Goal: Task Accomplishment & Management: Manage account settings

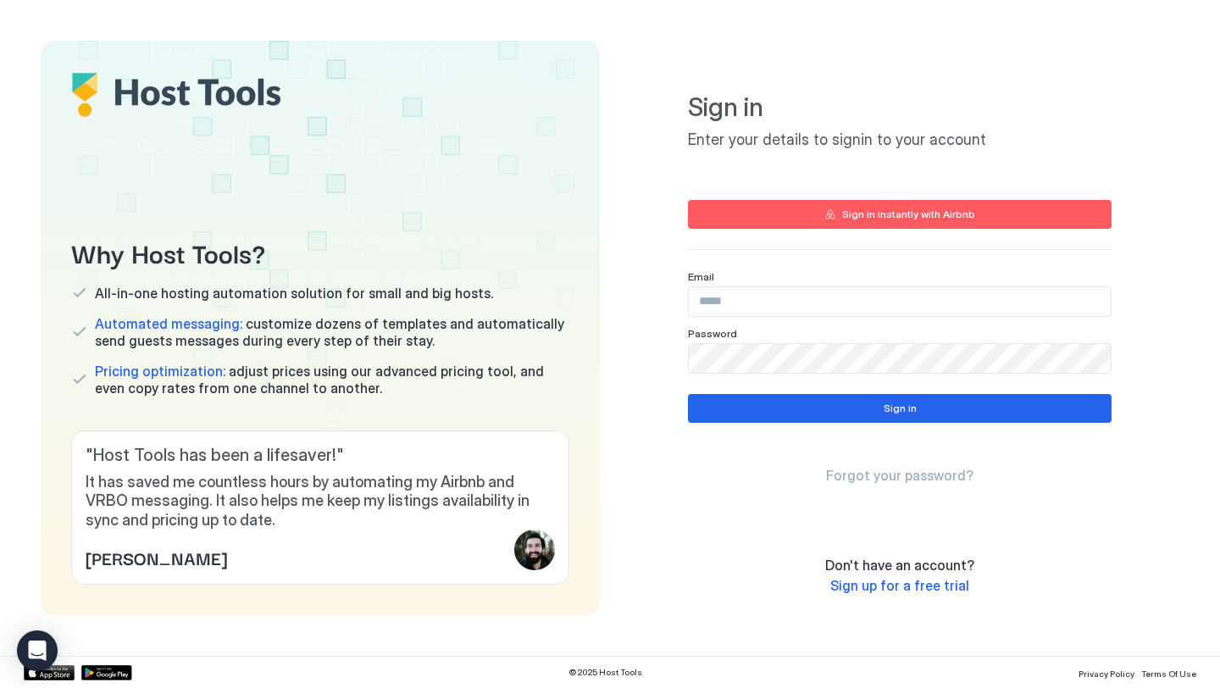
click at [760, 299] on input "Input Field" at bounding box center [900, 301] width 422 height 29
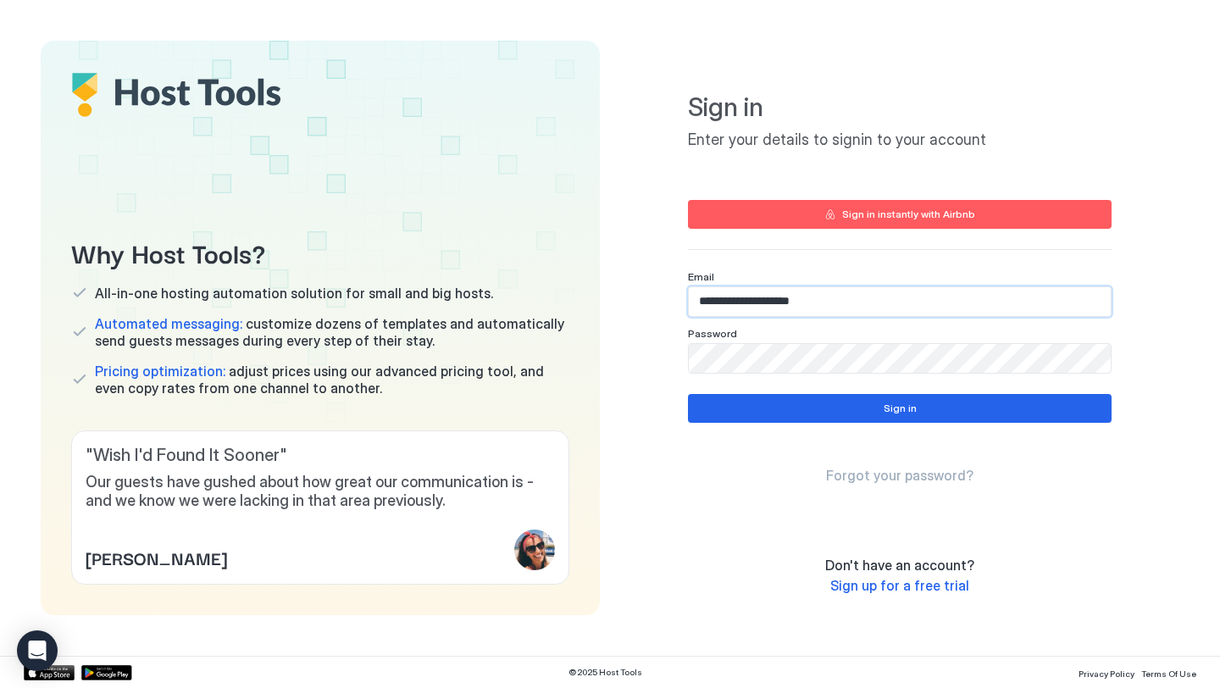
type input "**********"
click at [845, 219] on div "Sign in instantly with Airbnb" at bounding box center [908, 214] width 133 height 15
click at [845, 212] on div "Sign in instantly with Airbnb" at bounding box center [908, 214] width 133 height 15
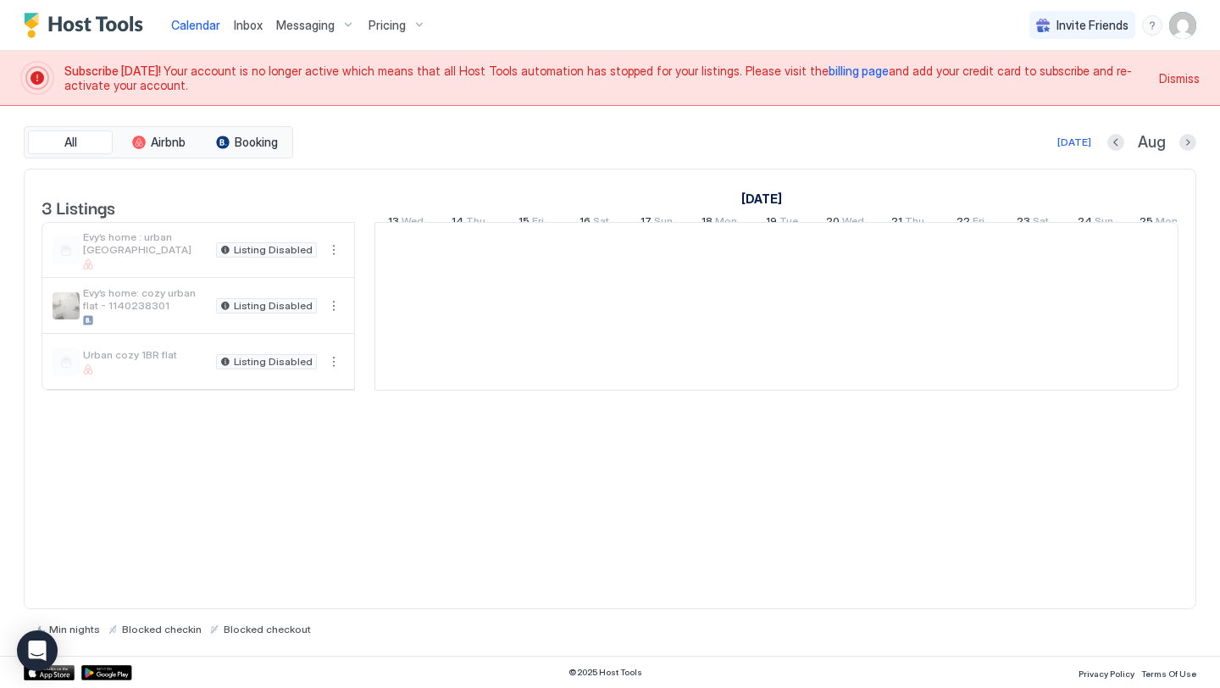
scroll to position [0, 941]
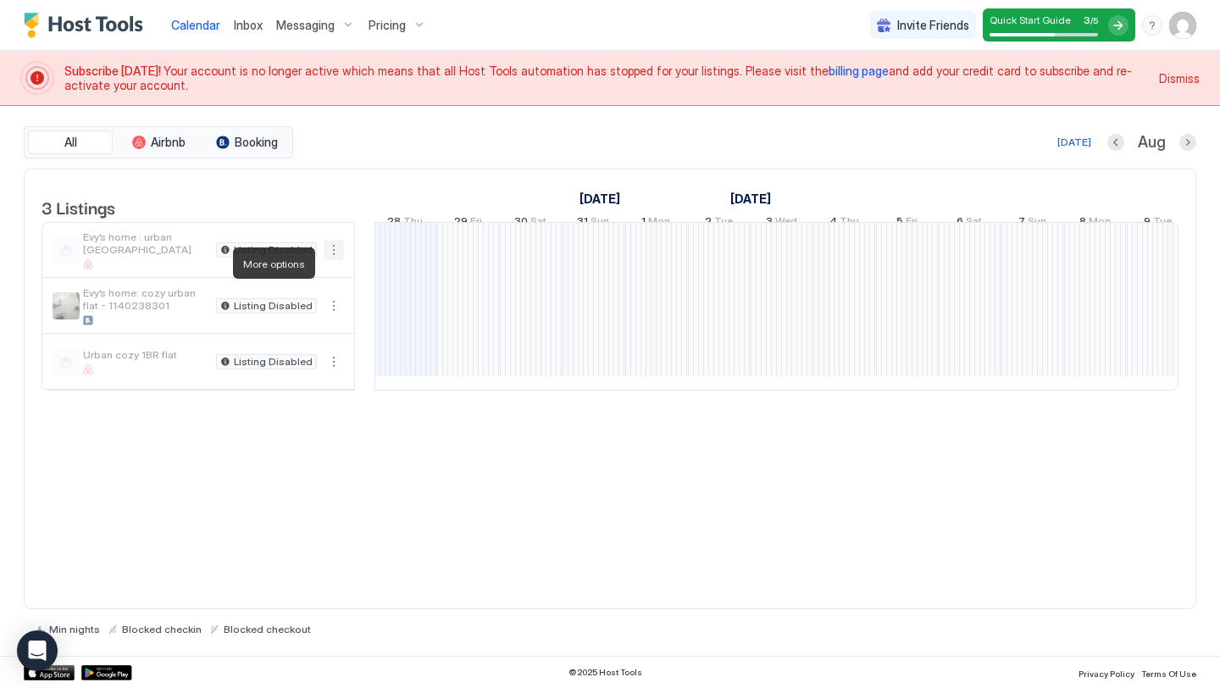
click at [333, 260] on button "More options" at bounding box center [334, 250] width 20 height 20
click at [821, 72] on div at bounding box center [610, 344] width 1220 height 688
click at [1173, 28] on img "User profile" at bounding box center [1182, 25] width 27 height 27
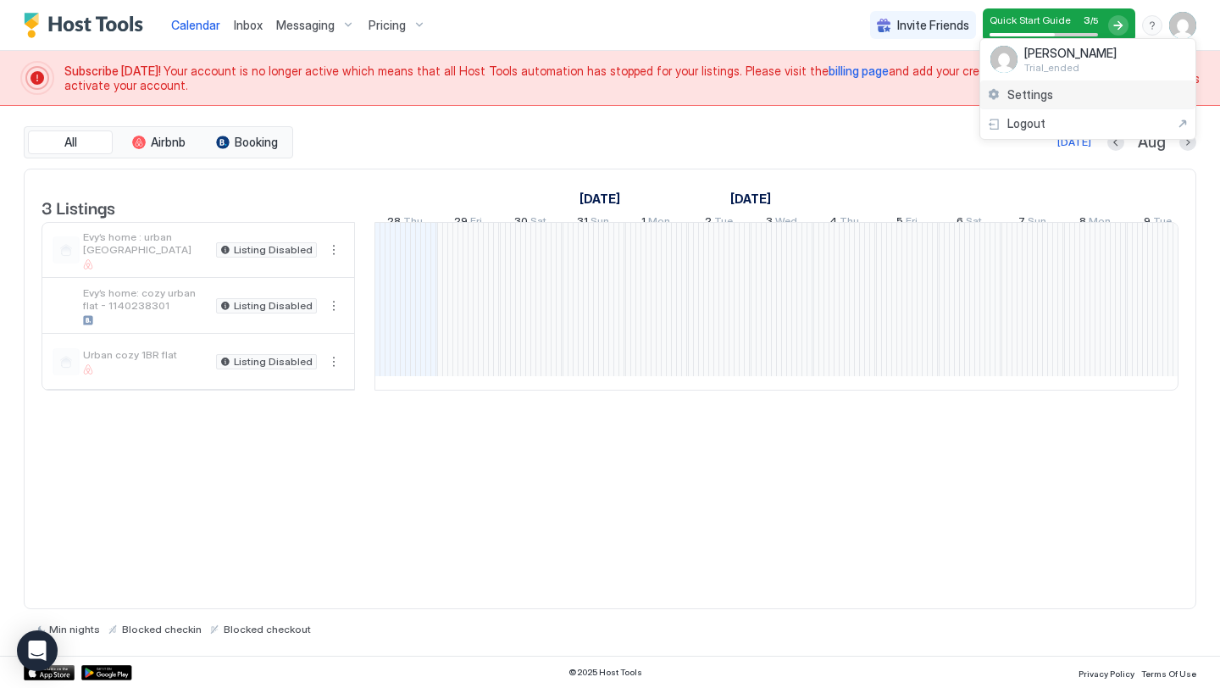
click at [1036, 96] on span "Settings" at bounding box center [1030, 94] width 46 height 15
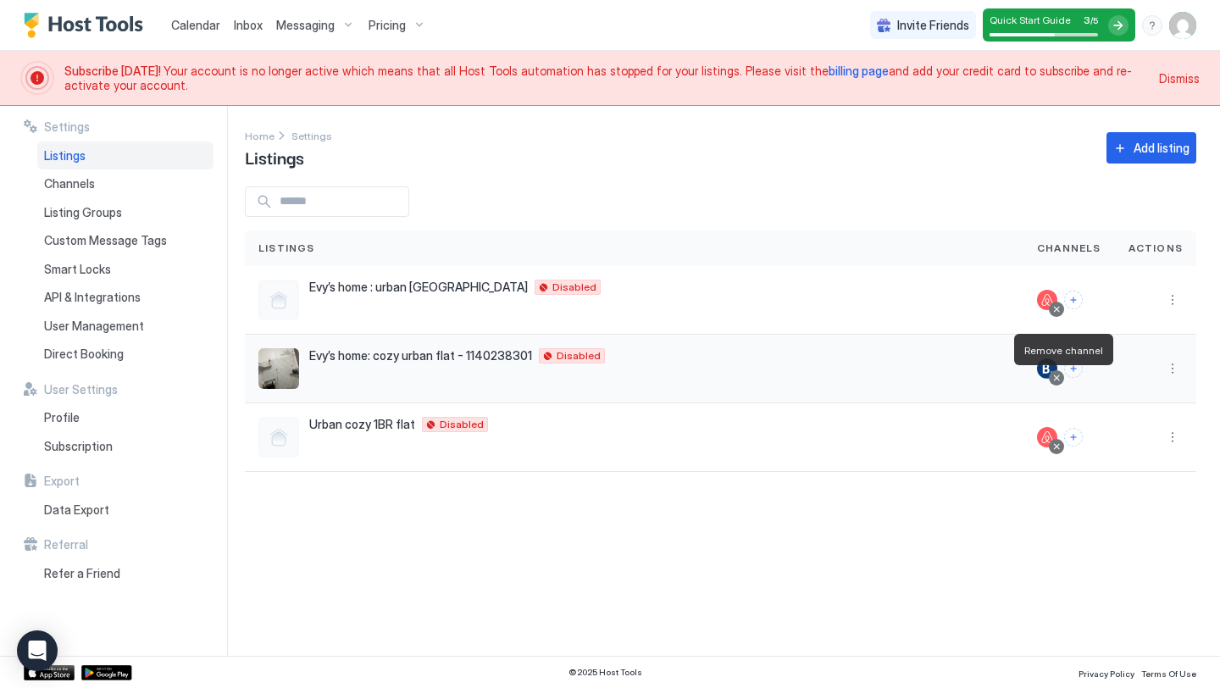
click at [1061, 376] on div at bounding box center [1056, 378] width 8 height 8
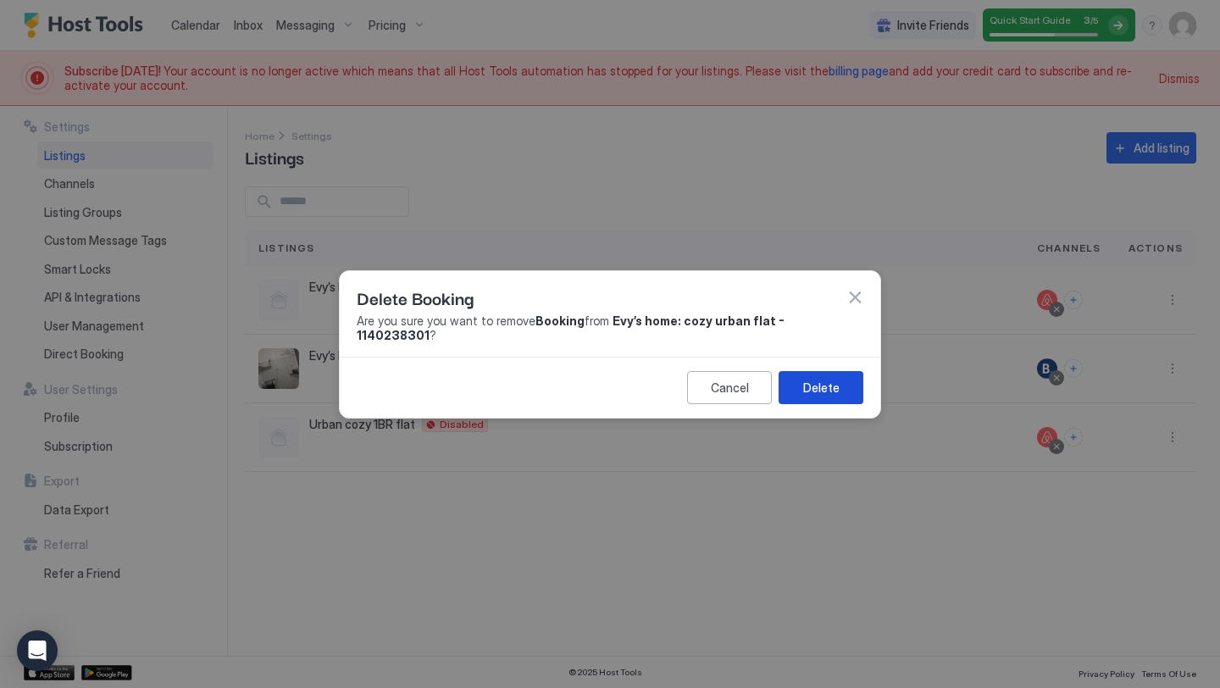
click at [826, 379] on div "Delete" at bounding box center [821, 388] width 36 height 18
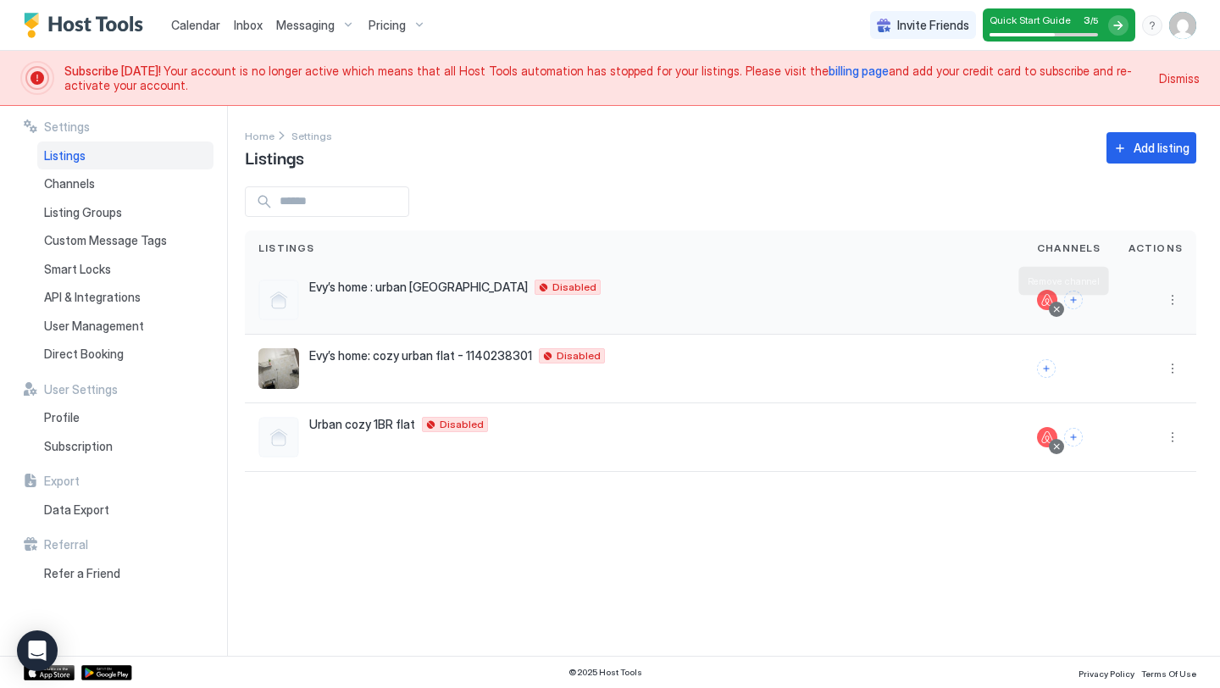
click at [1058, 309] on div at bounding box center [1056, 309] width 8 height 8
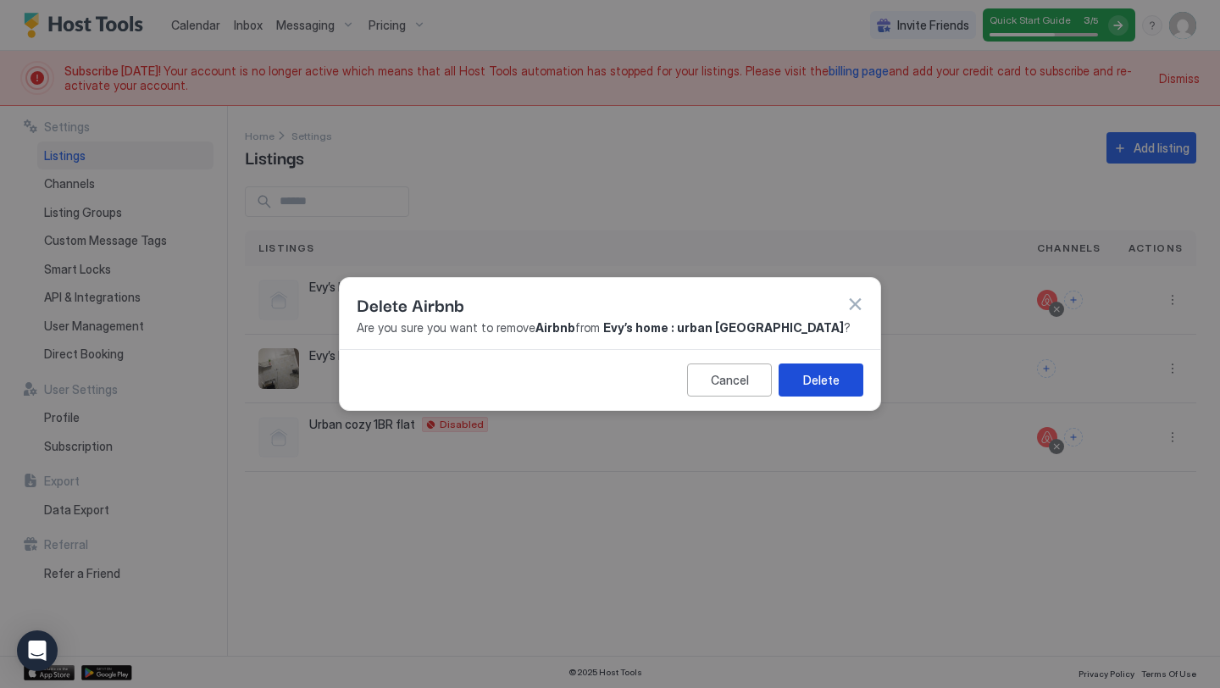
click at [806, 380] on div "Delete" at bounding box center [821, 380] width 36 height 18
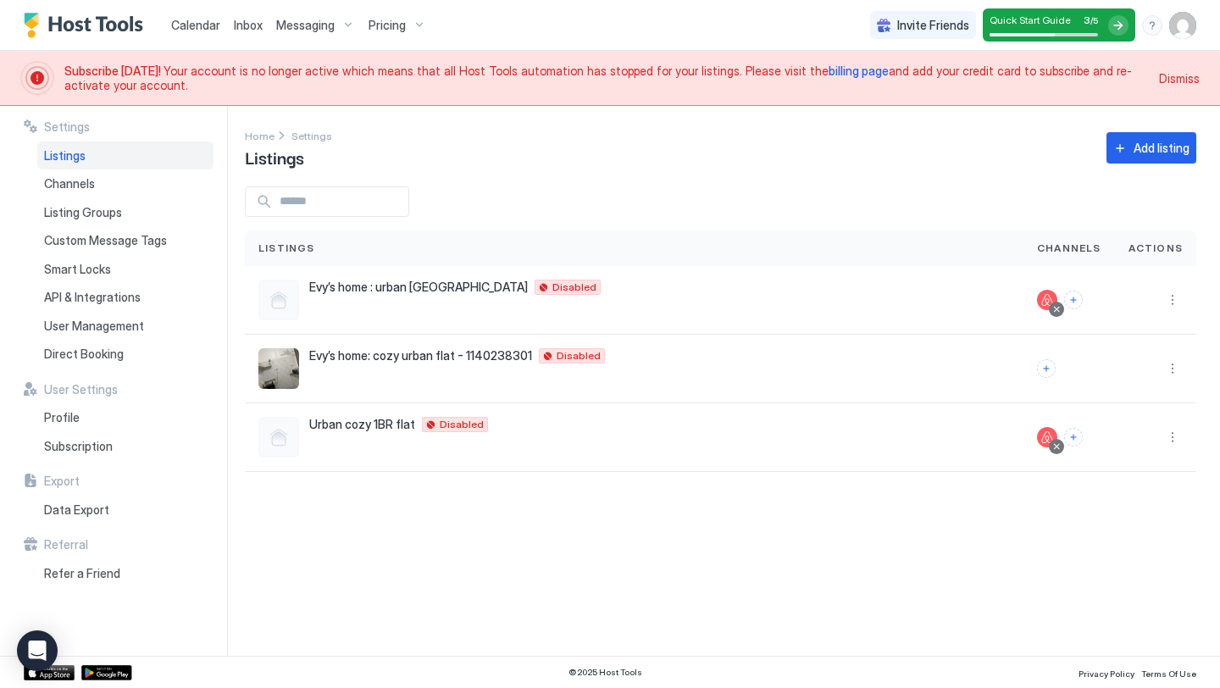
click at [1061, 447] on div at bounding box center [1056, 446] width 8 height 8
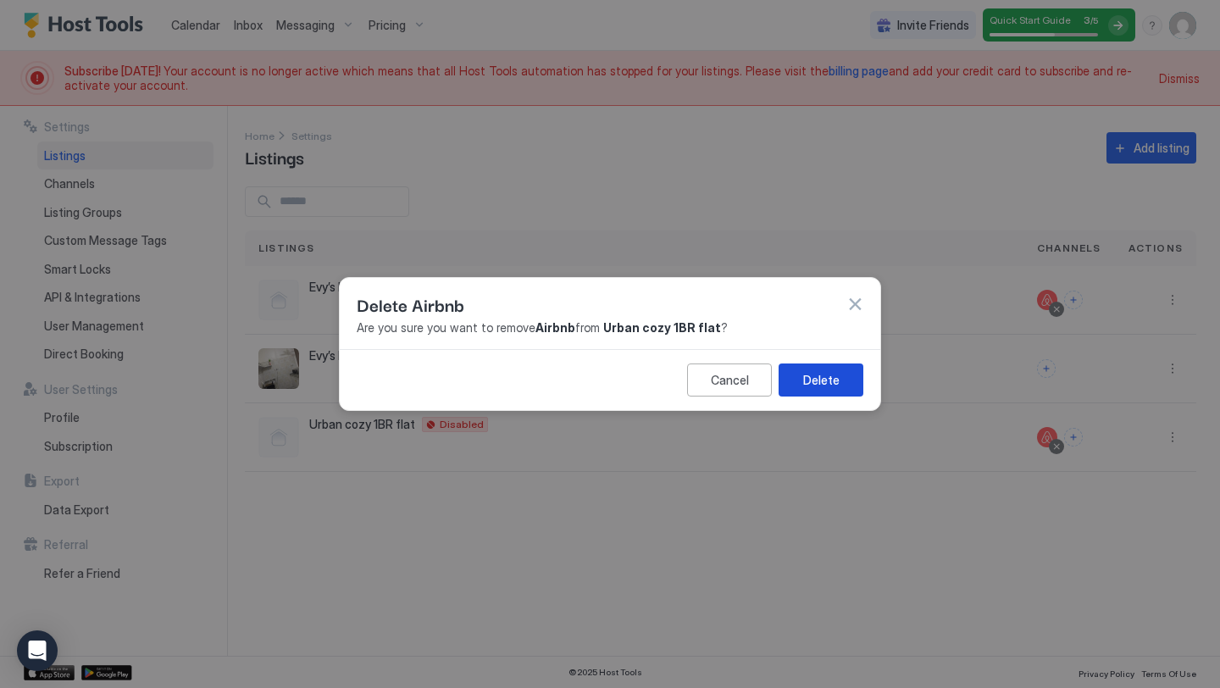
click at [816, 383] on div "Delete" at bounding box center [821, 380] width 36 height 18
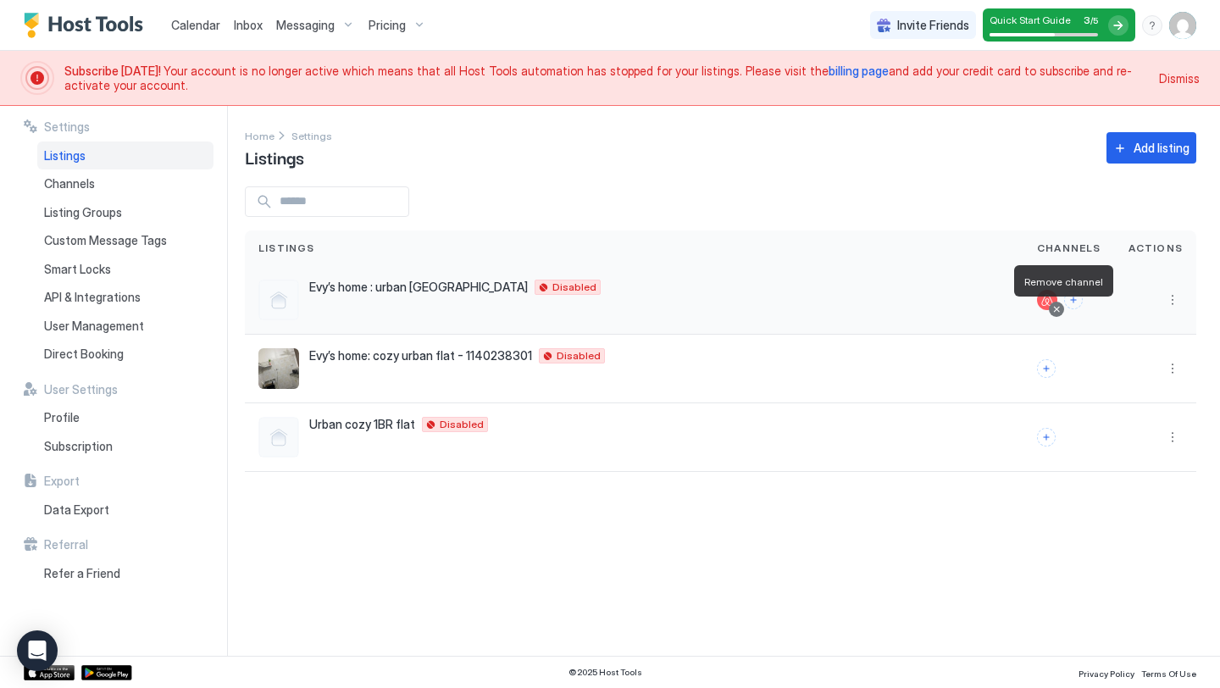
click at [1060, 309] on div at bounding box center [1056, 309] width 8 height 8
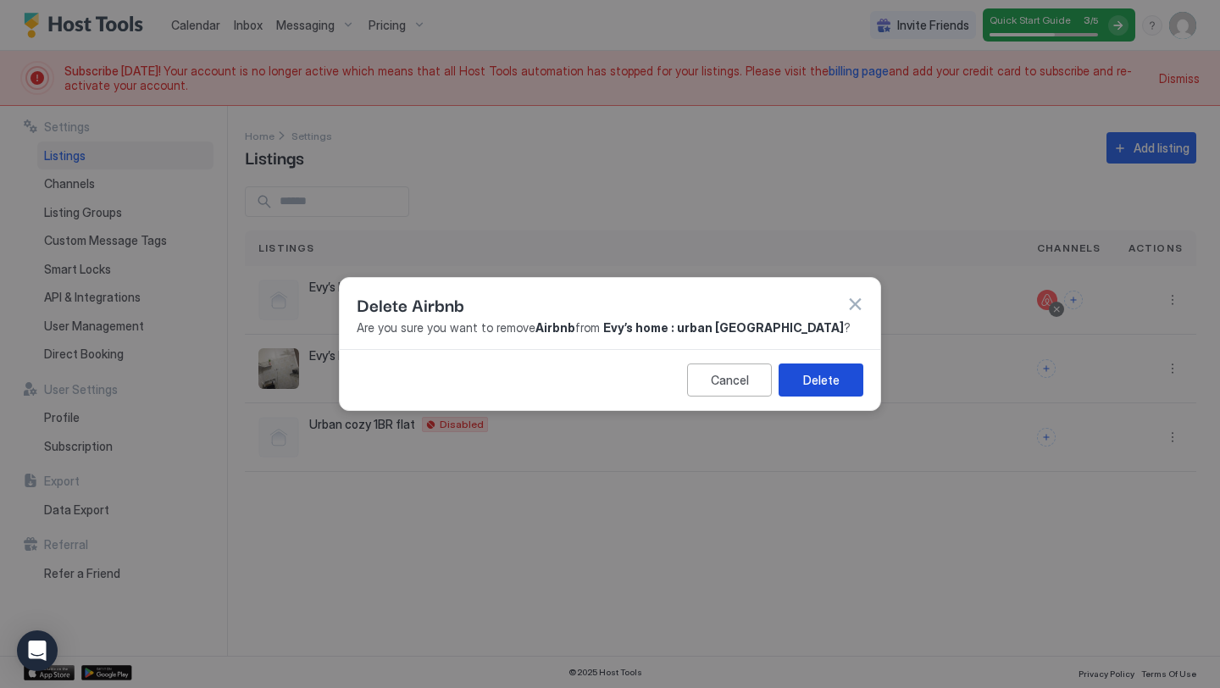
click at [808, 384] on div "Delete" at bounding box center [821, 380] width 36 height 18
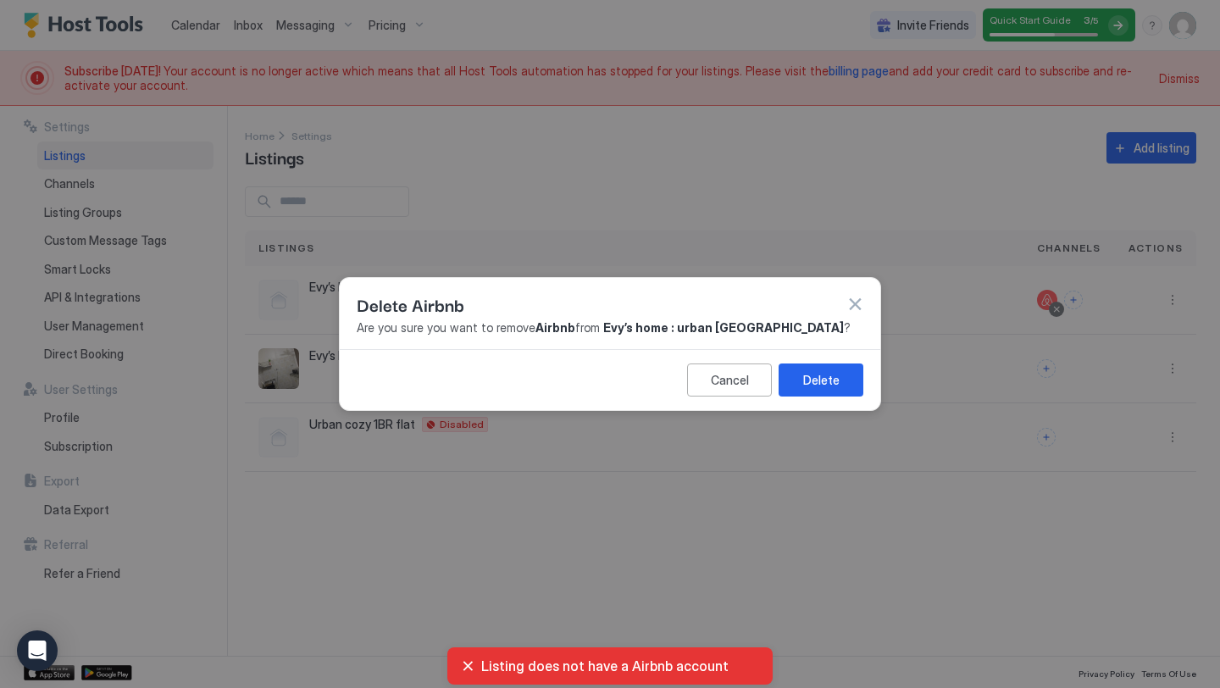
click at [854, 297] on button "button" at bounding box center [854, 304] width 17 height 17
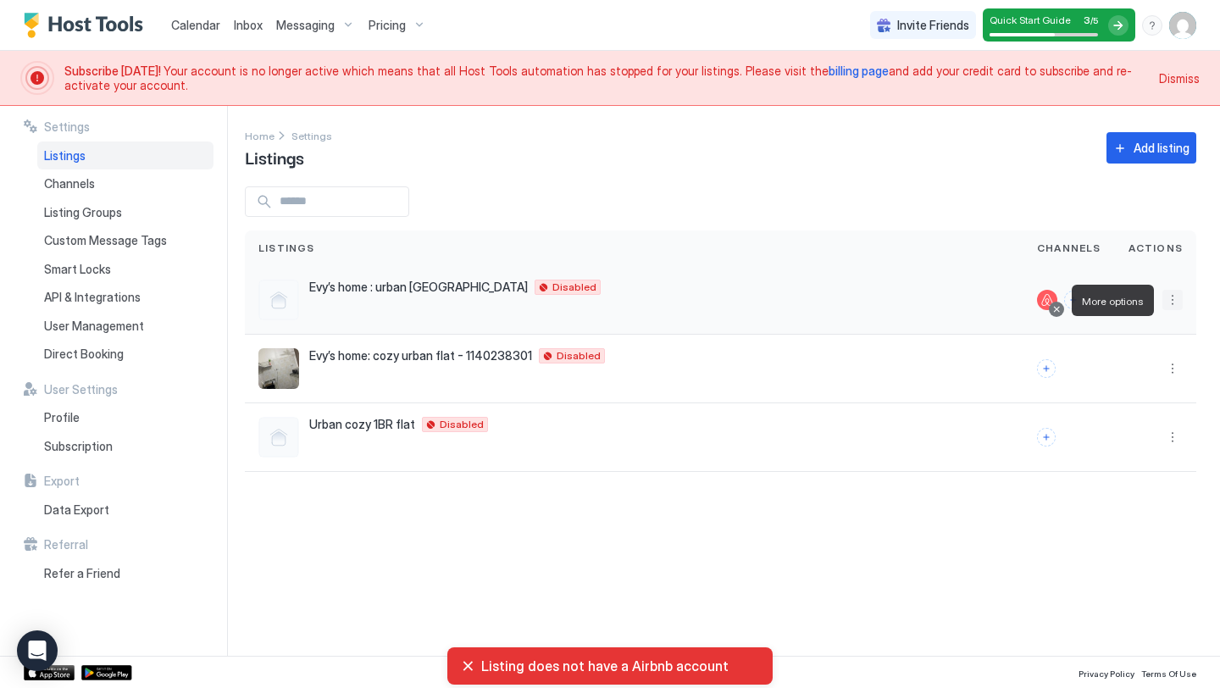
click at [1172, 294] on button "More options" at bounding box center [1172, 300] width 20 height 20
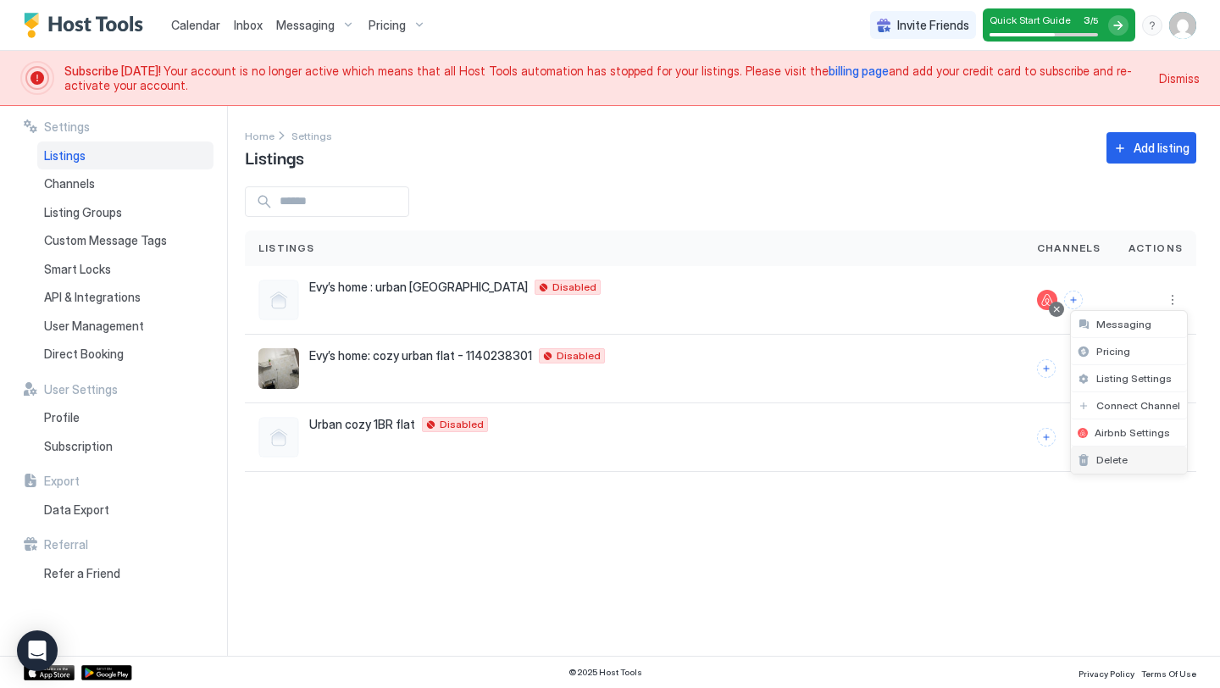
click at [1107, 455] on span "Delete" at bounding box center [1111, 459] width 31 height 13
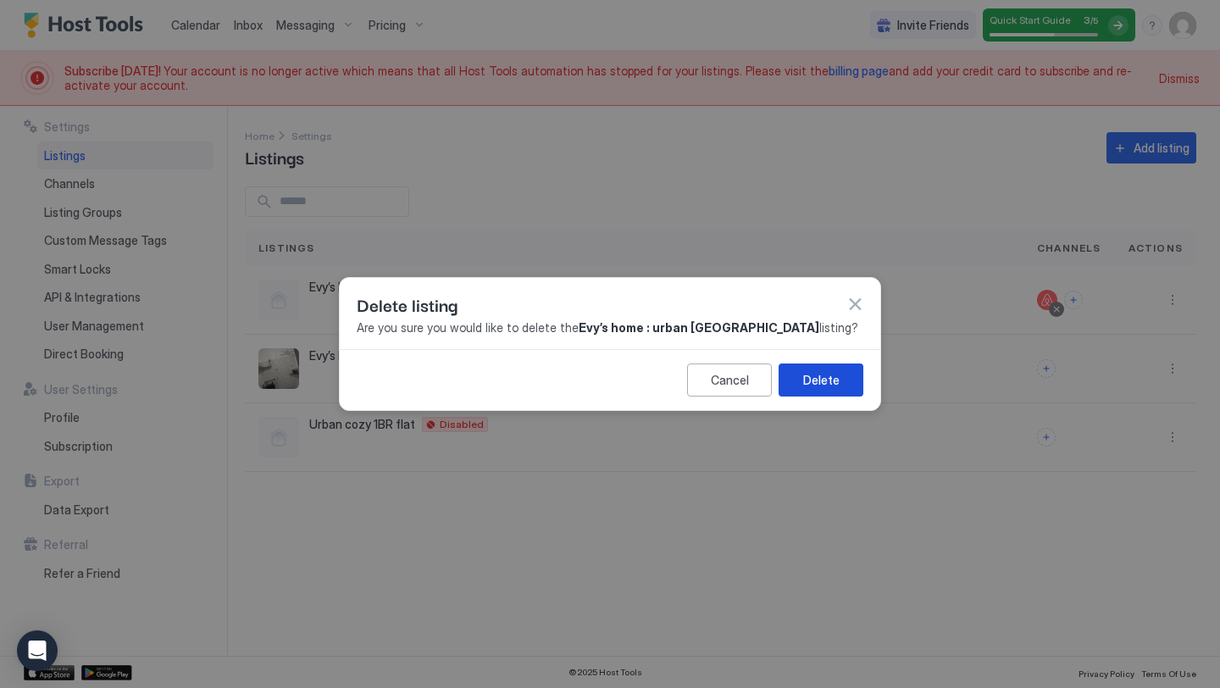
click at [800, 373] on button "Delete" at bounding box center [821, 379] width 85 height 33
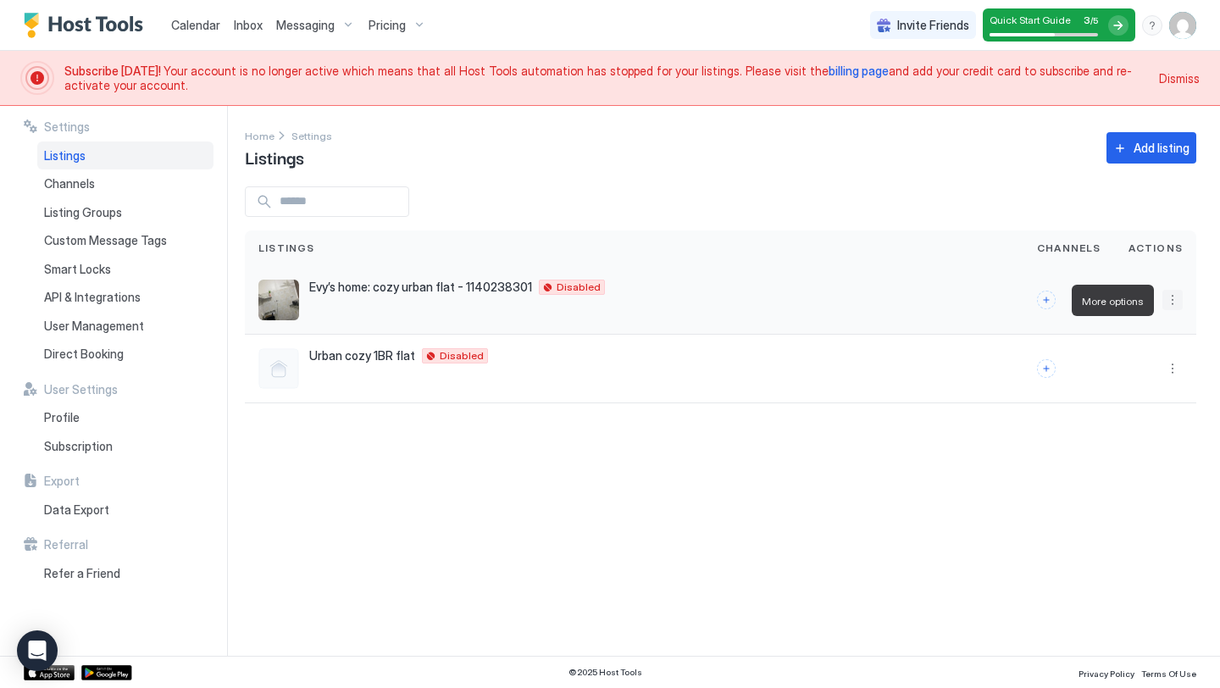
click at [1167, 298] on button "More options" at bounding box center [1172, 300] width 20 height 20
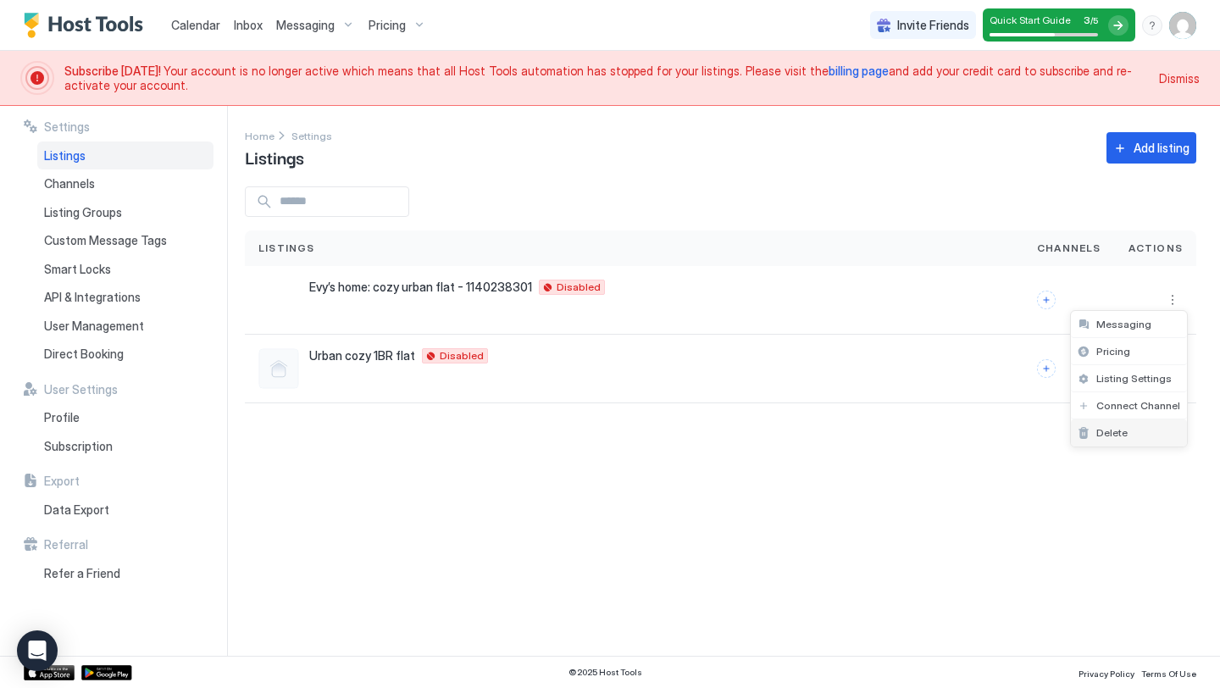
click at [1118, 427] on span "Delete" at bounding box center [1111, 432] width 31 height 13
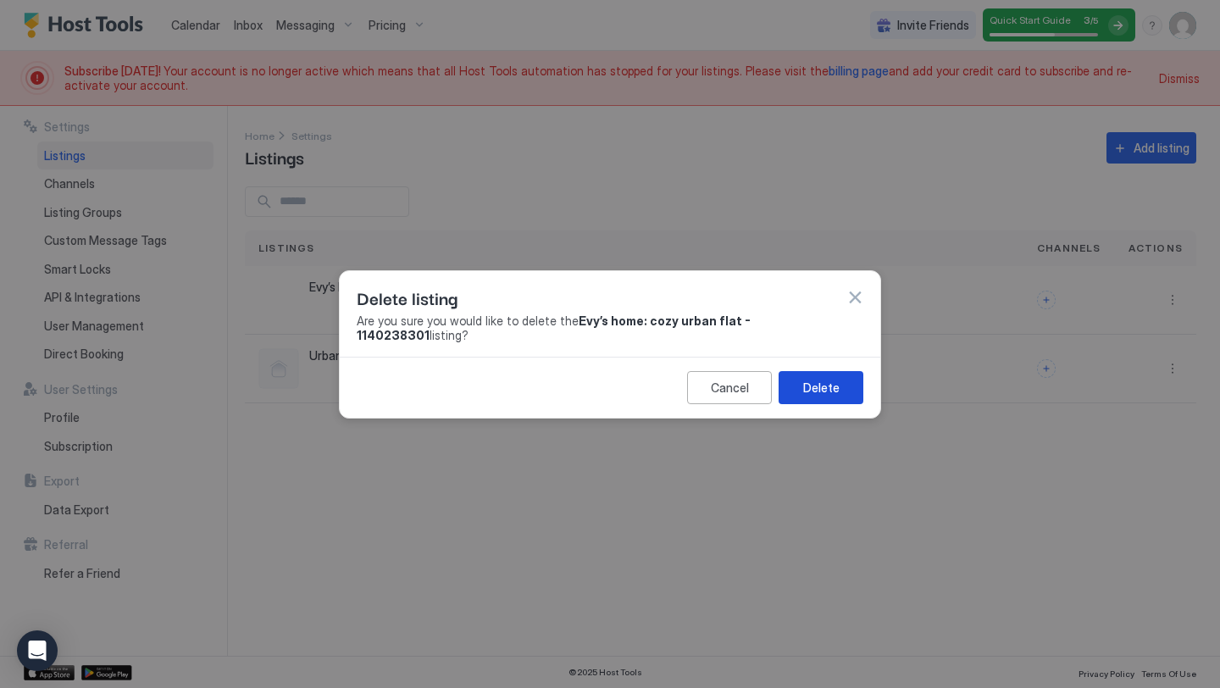
click at [829, 379] on div "Delete" at bounding box center [821, 388] width 36 height 18
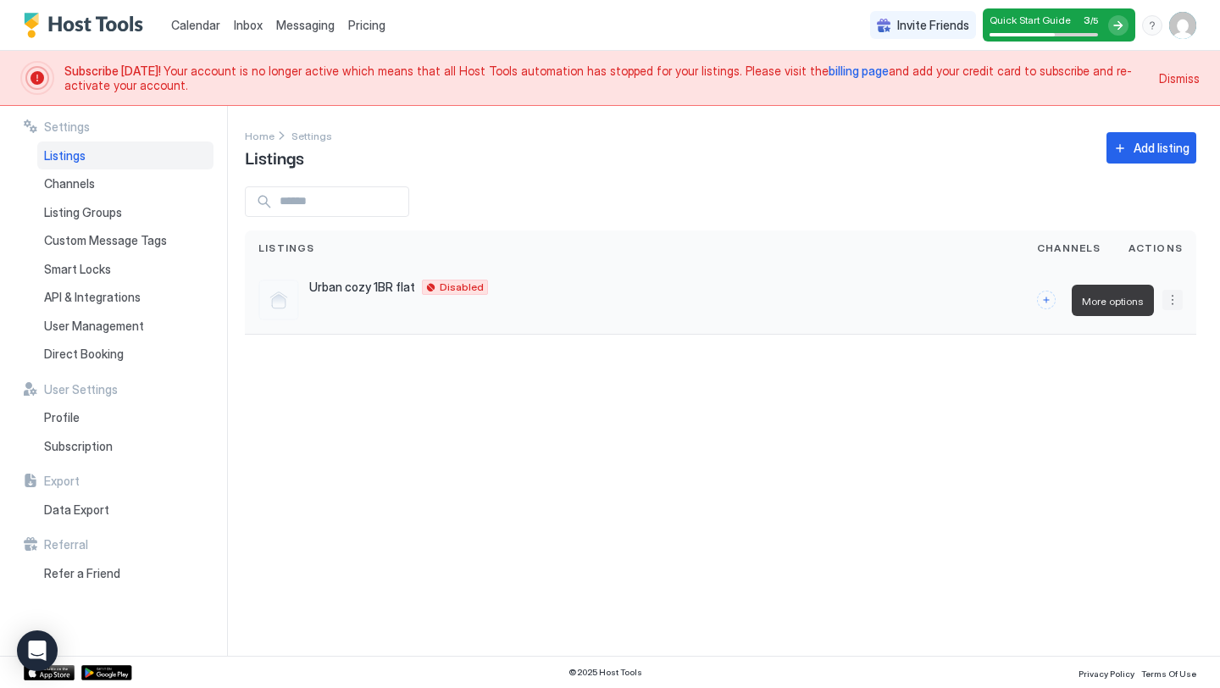
click at [1172, 303] on button "More options" at bounding box center [1172, 300] width 20 height 20
click at [1104, 426] on span "Delete" at bounding box center [1111, 432] width 31 height 13
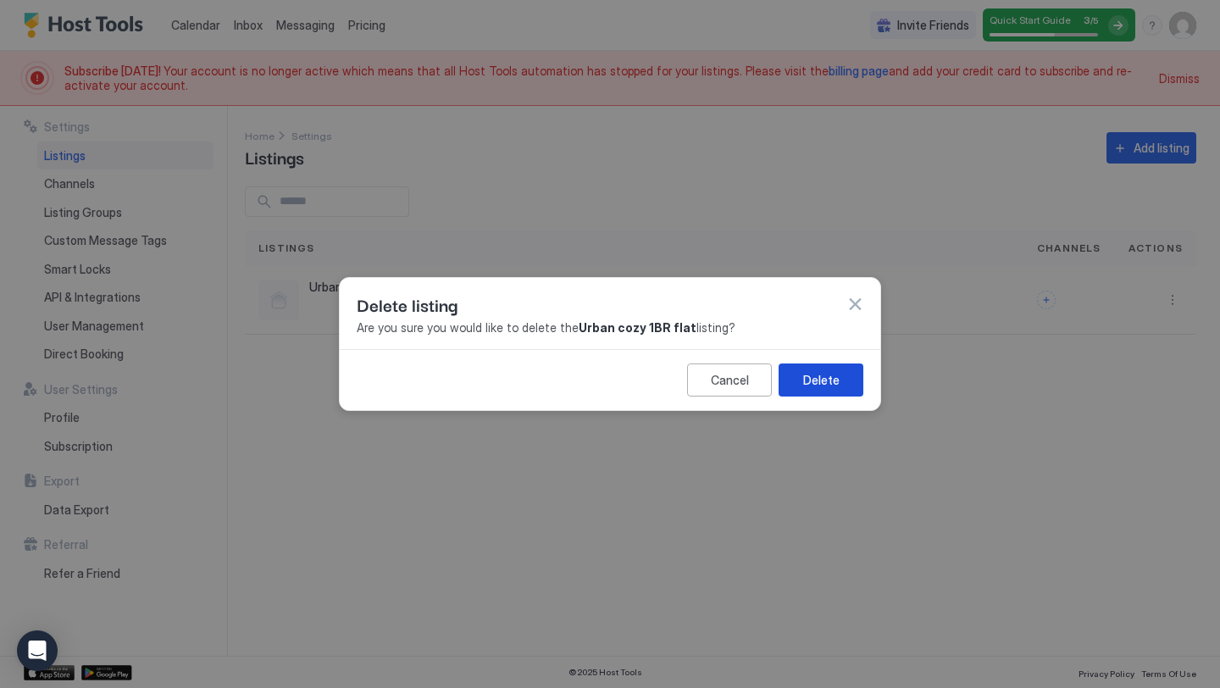
click at [820, 380] on div "Delete" at bounding box center [821, 380] width 36 height 18
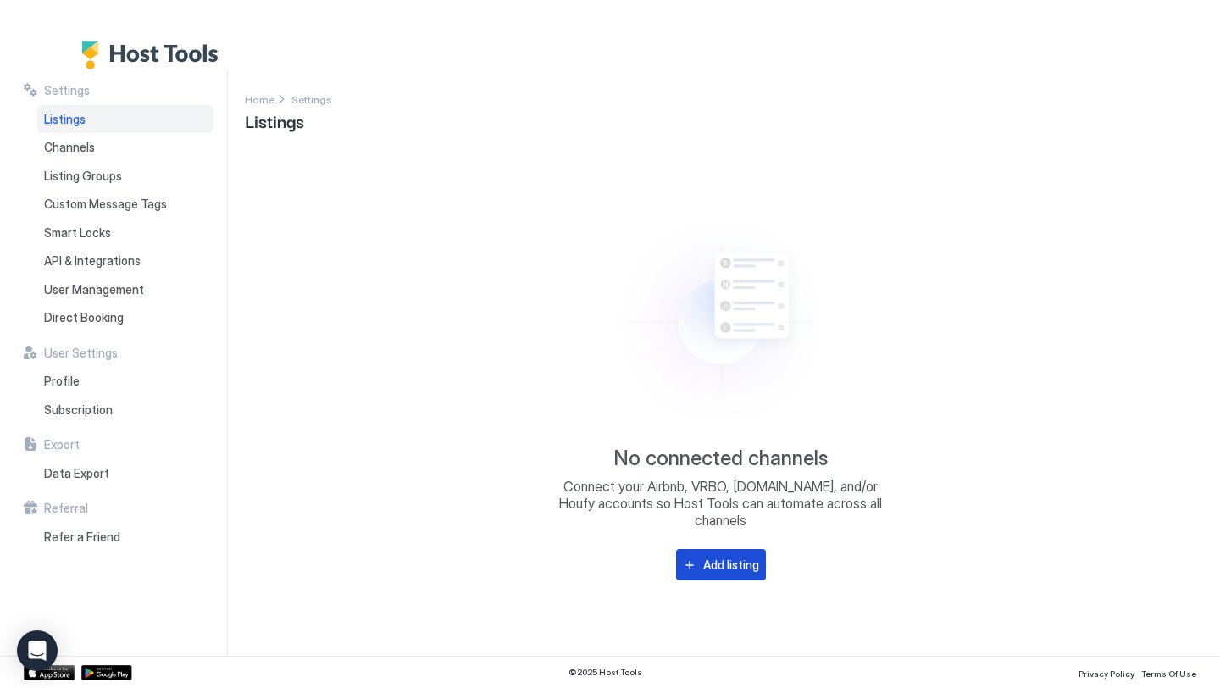
click at [701, 552] on button "Add listing" at bounding box center [721, 564] width 90 height 31
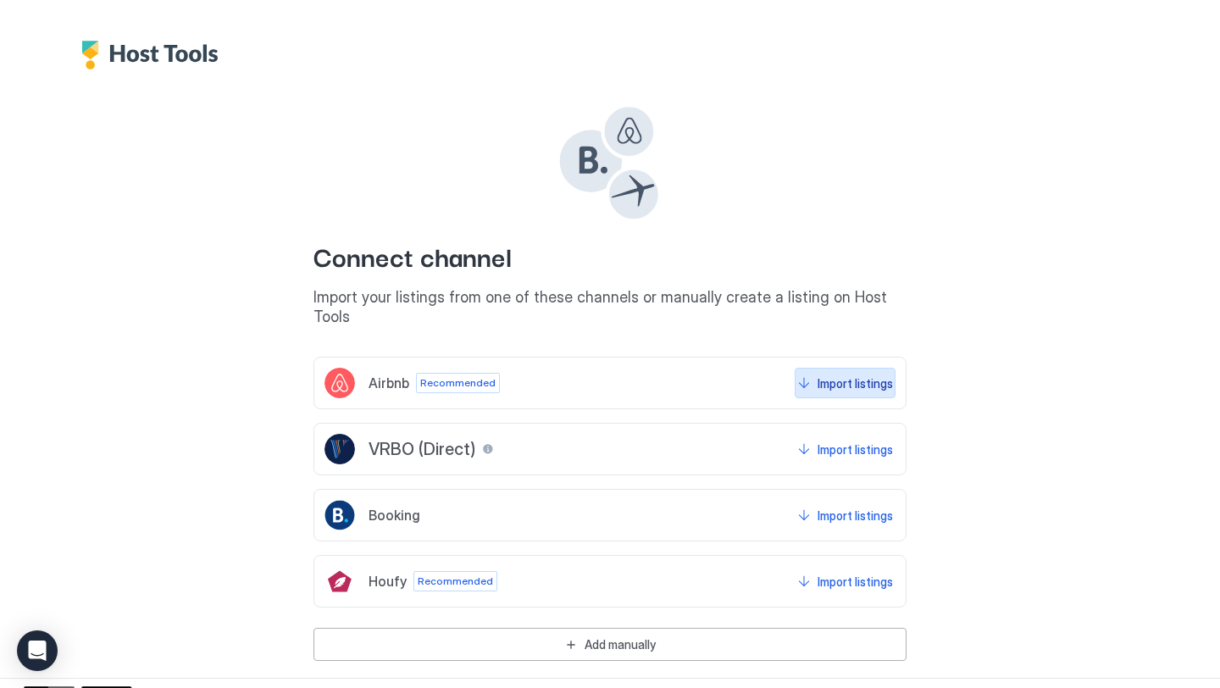
click at [820, 374] on div "Import listings" at bounding box center [855, 383] width 75 height 18
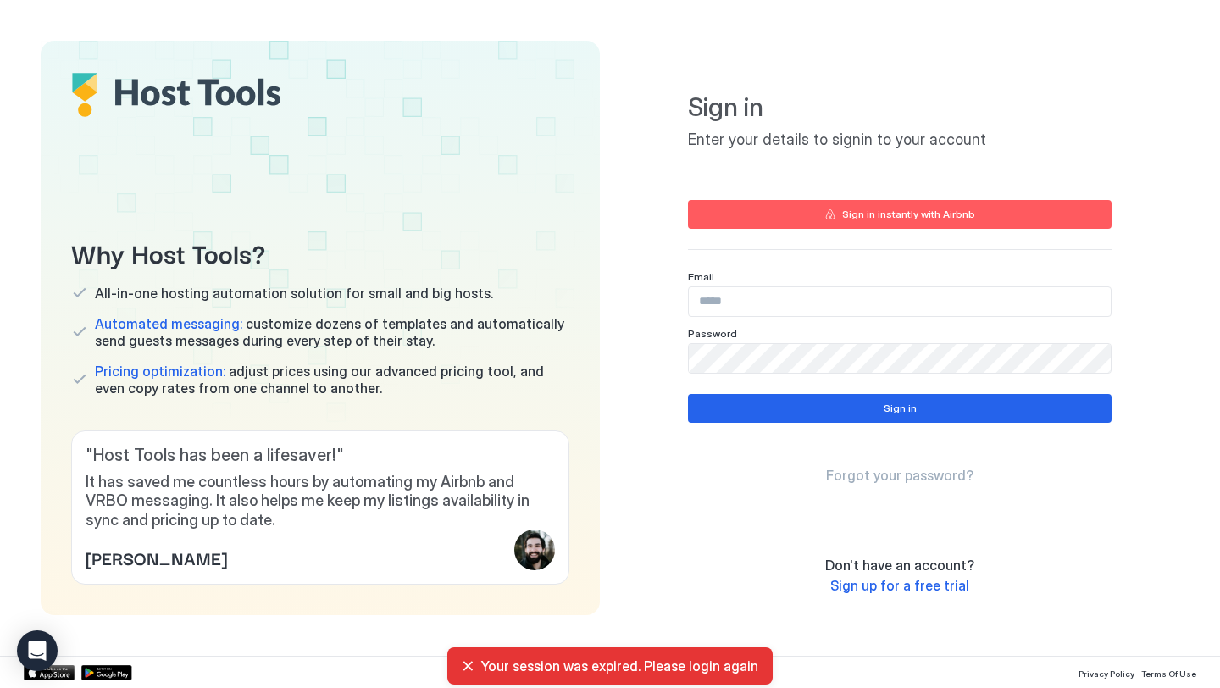
click at [875, 215] on div "Sign in instantly with Airbnb" at bounding box center [908, 214] width 133 height 15
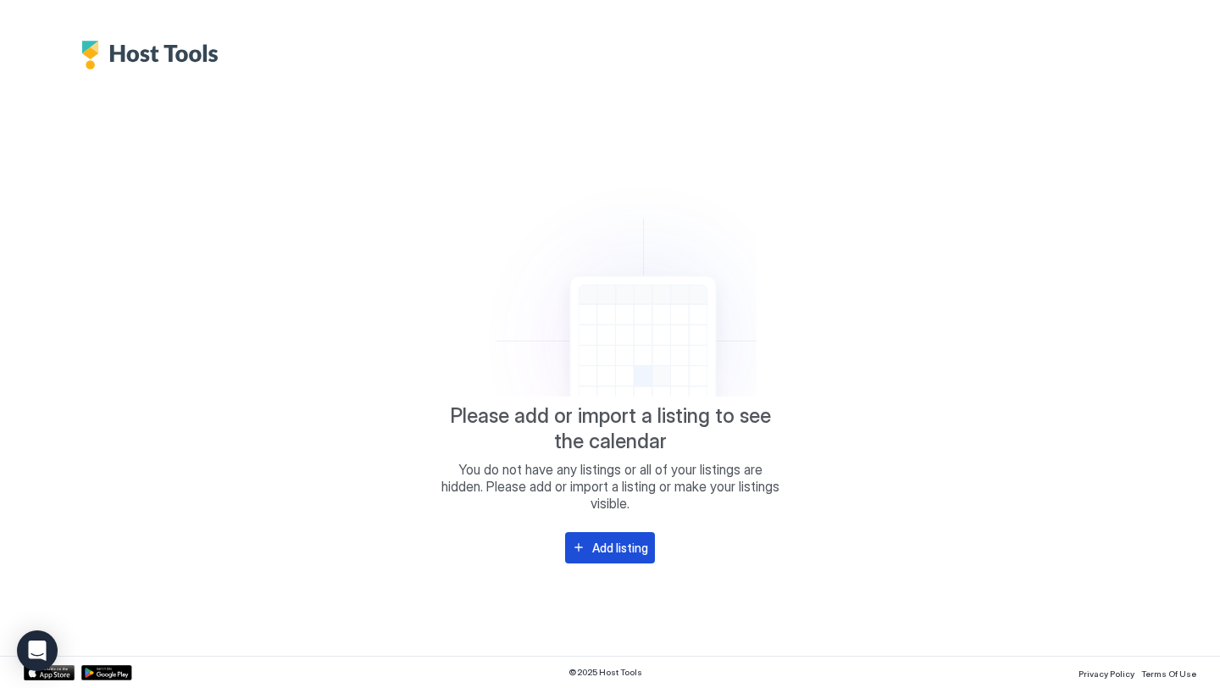
click at [598, 551] on div "Add listing" at bounding box center [620, 548] width 56 height 18
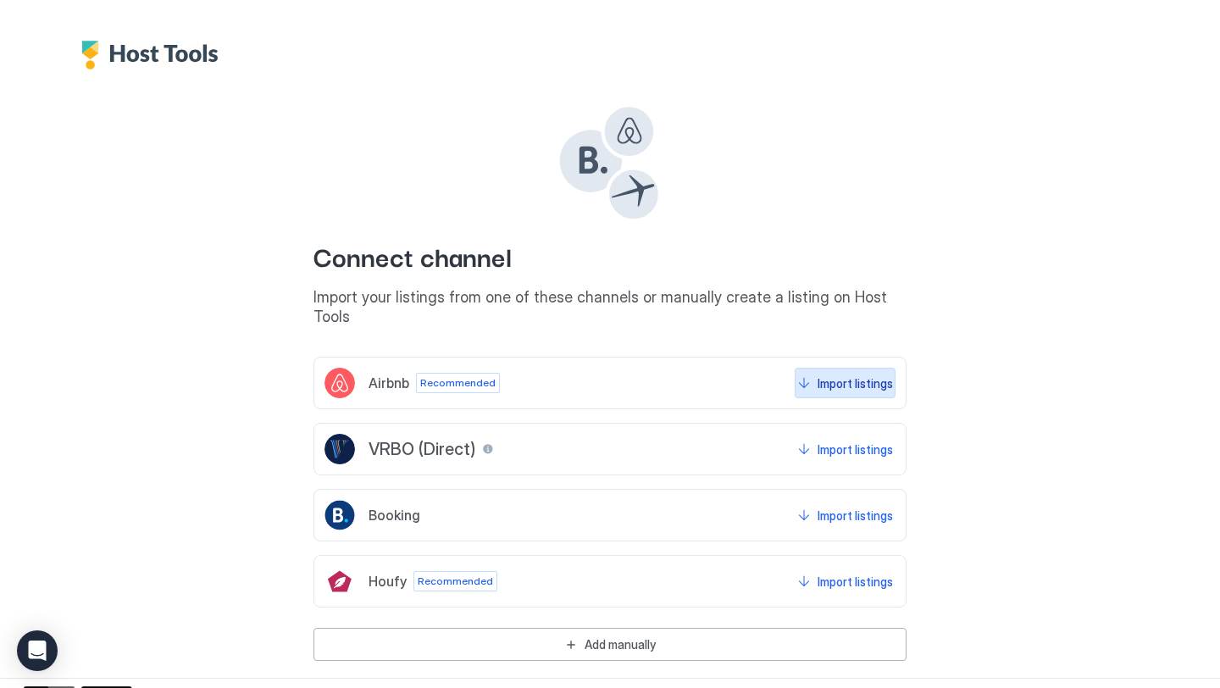
click at [814, 368] on button "Import listings" at bounding box center [845, 383] width 101 height 30
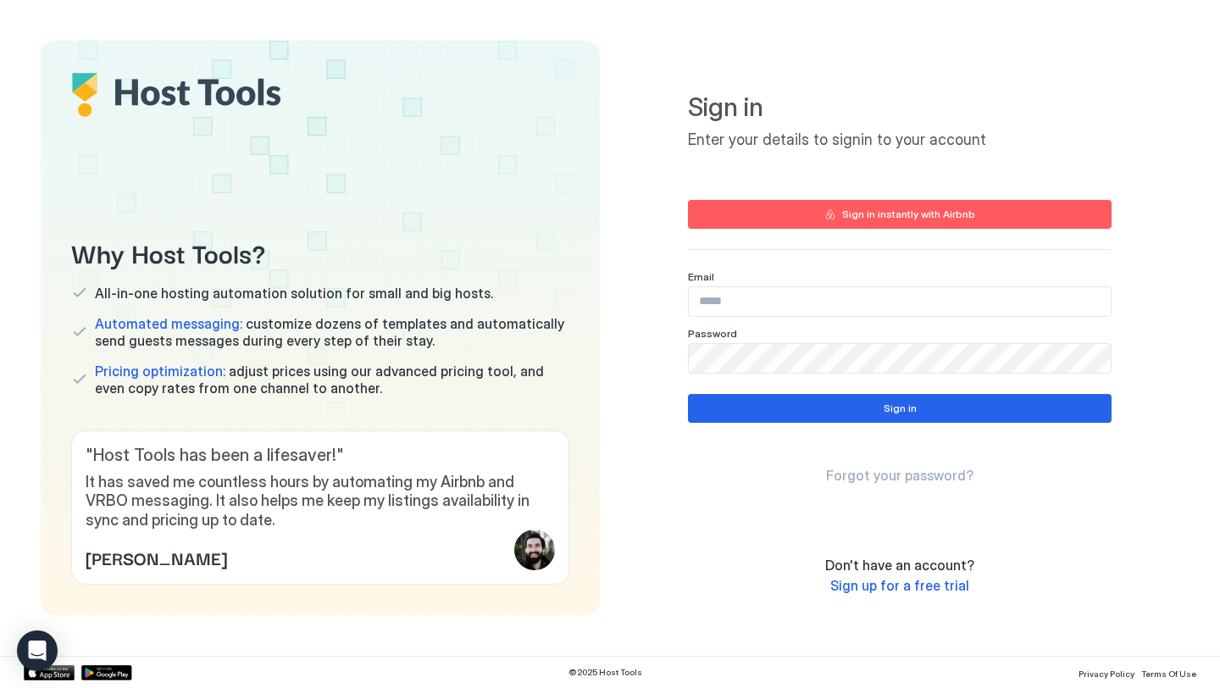
click at [932, 213] on div "Sign in instantly with Airbnb" at bounding box center [908, 214] width 133 height 15
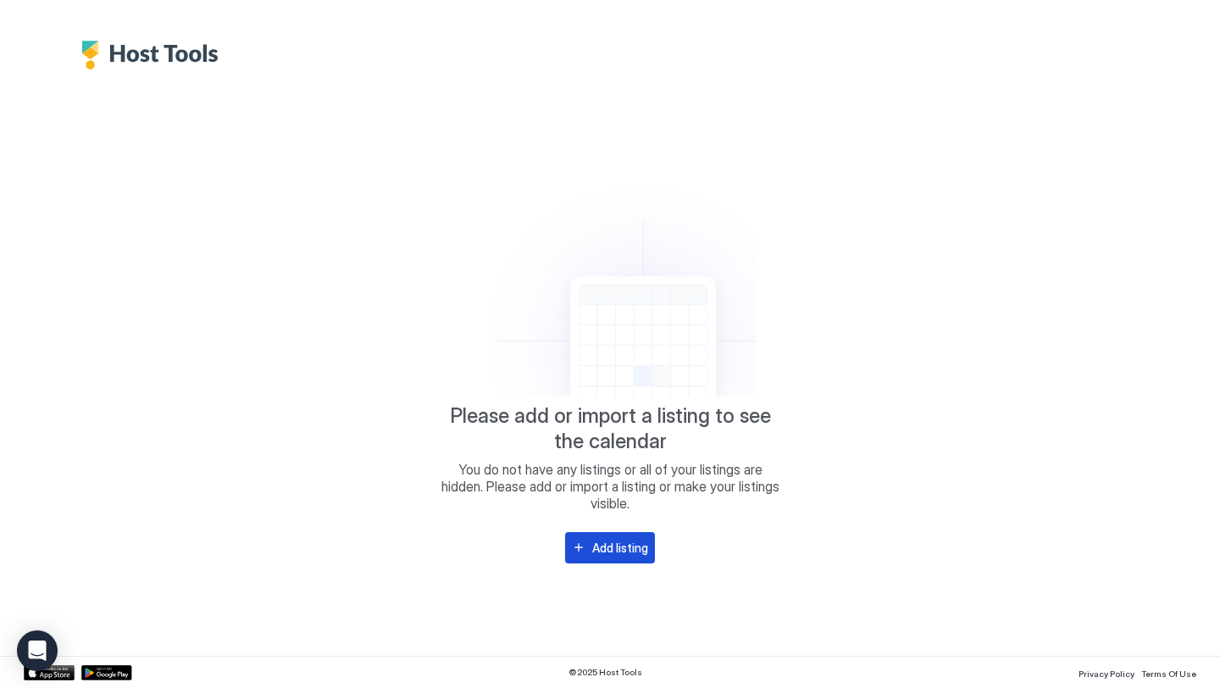
click at [607, 532] on button "Add listing" at bounding box center [610, 547] width 90 height 31
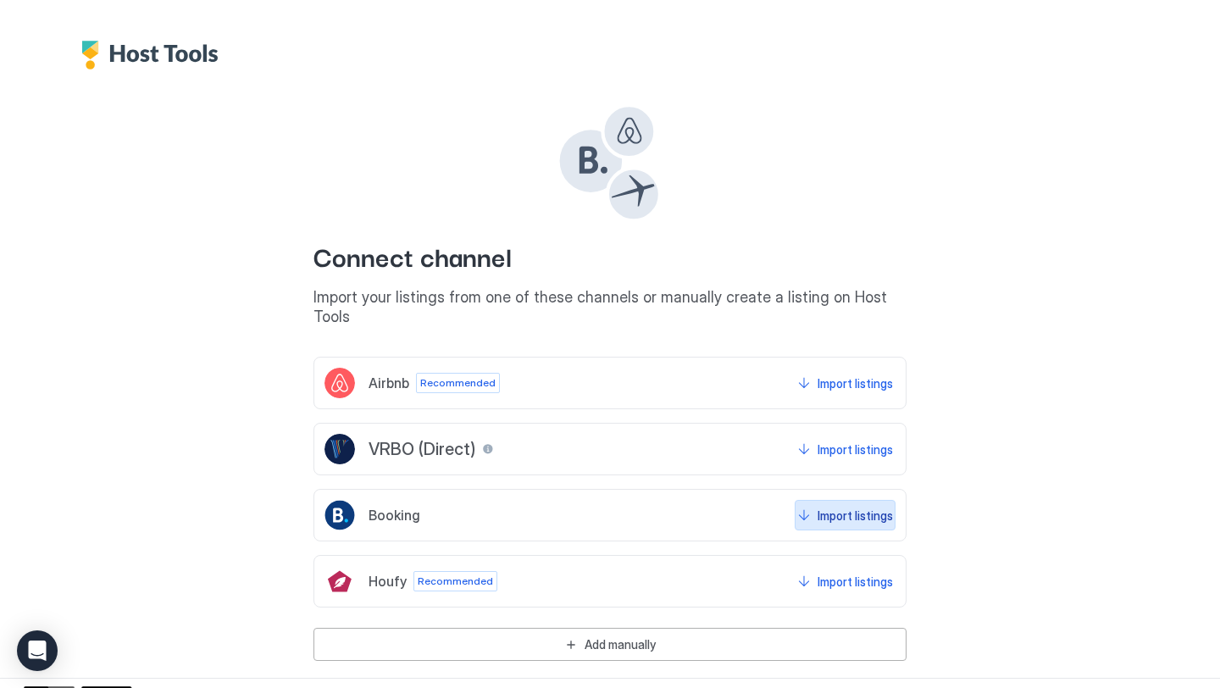
click at [874, 507] on div "Import listings" at bounding box center [855, 516] width 75 height 18
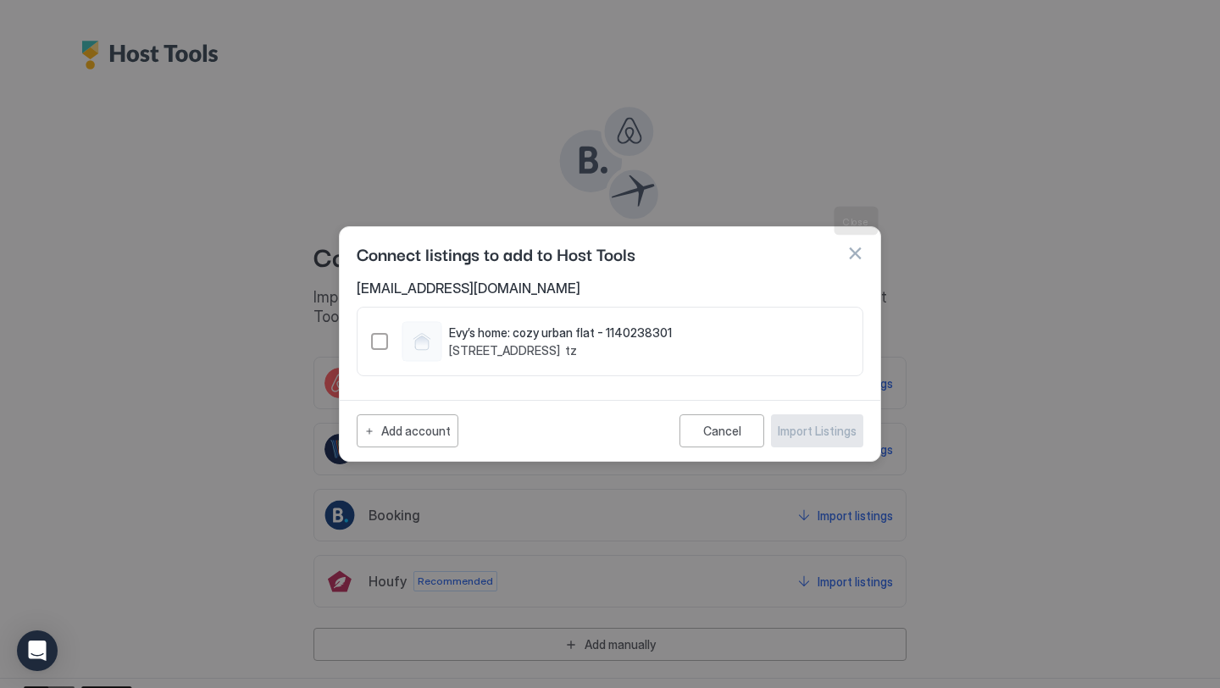
click at [853, 252] on button "button" at bounding box center [854, 253] width 17 height 17
